Goal: Find contact information: Find contact information

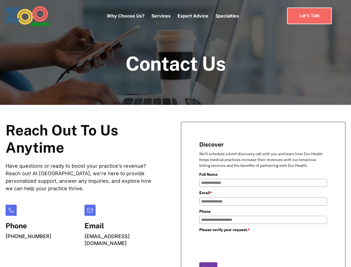
click at [173, 16] on div "Why Choose Us? Services Chronic Care Management Contract Optimization Denial An…" at bounding box center [173, 15] width 132 height 23
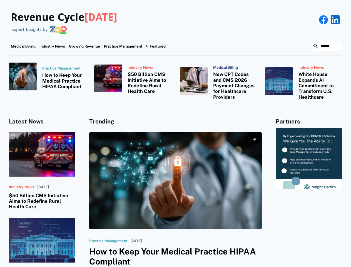
click at [155, 46] on div "Featured" at bounding box center [158, 46] width 16 height 4
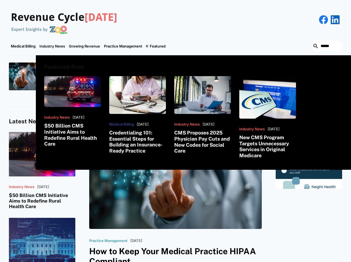
click at [287, 262] on html "Revenue Cycle [DATE] Expert Insights by Medical Billing Industry News Growing R…" at bounding box center [175, 131] width 351 height 262
